Goal: Use online tool/utility: Utilize a website feature to perform a specific function

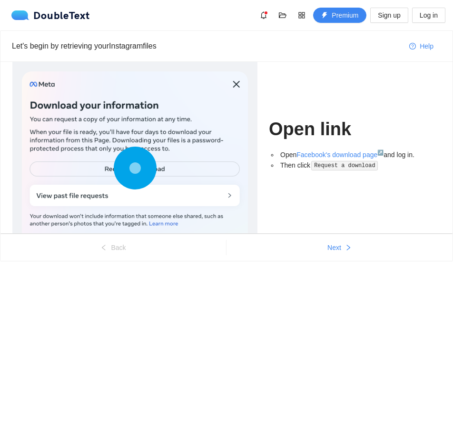
click at [145, 163] on circle at bounding box center [135, 168] width 32 height 32
click at [342, 166] on code "Request a download" at bounding box center [344, 166] width 67 height 10
click at [346, 239] on ul "Back Next" at bounding box center [226, 247] width 452 height 27
click at [339, 243] on span "Next" at bounding box center [334, 247] width 14 height 10
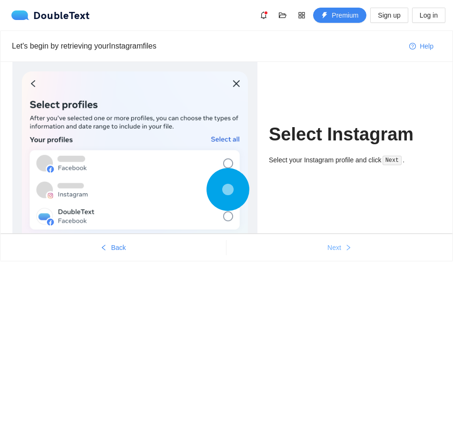
click at [339, 243] on span "Next" at bounding box center [334, 247] width 14 height 10
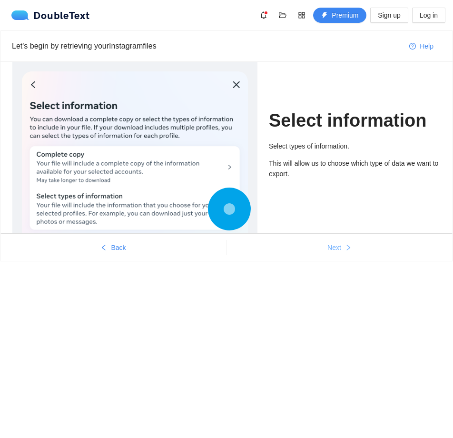
click at [339, 243] on span "Next" at bounding box center [334, 247] width 14 height 10
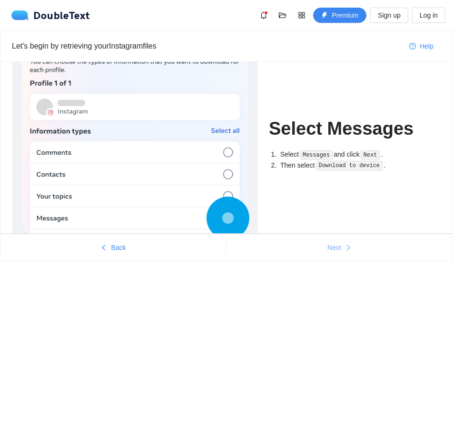
click at [339, 243] on span "Next" at bounding box center [334, 247] width 14 height 10
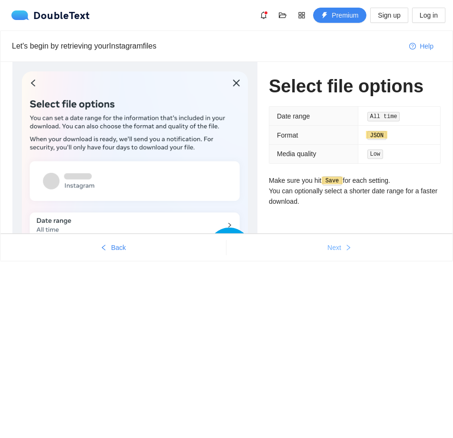
click at [339, 243] on span "Next" at bounding box center [334, 247] width 14 height 10
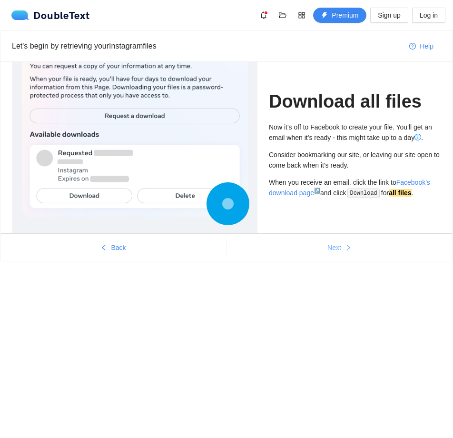
click at [339, 243] on span "Next" at bounding box center [334, 247] width 14 height 10
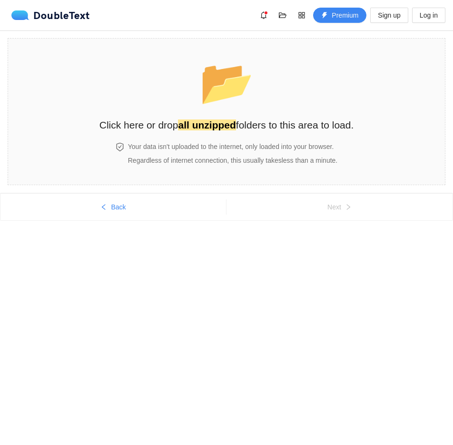
click at [339, 243] on div "Back Next" at bounding box center [226, 225] width 453 height 65
click at [258, 128] on h2 "Click here or drop all unzipped folders to this area to load." at bounding box center [226, 125] width 255 height 16
click at [103, 201] on button "Back" at bounding box center [113, 206] width 226 height 15
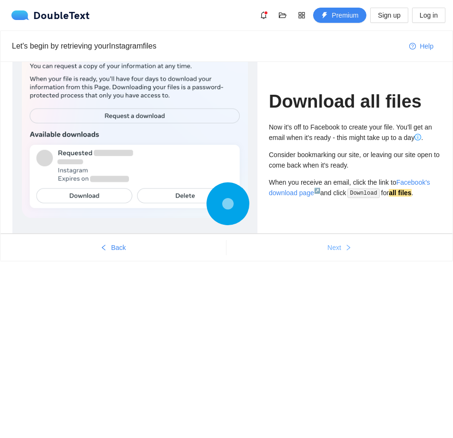
click at [335, 247] on span "Next" at bounding box center [334, 247] width 14 height 10
